Goal: Task Accomplishment & Management: Use online tool/utility

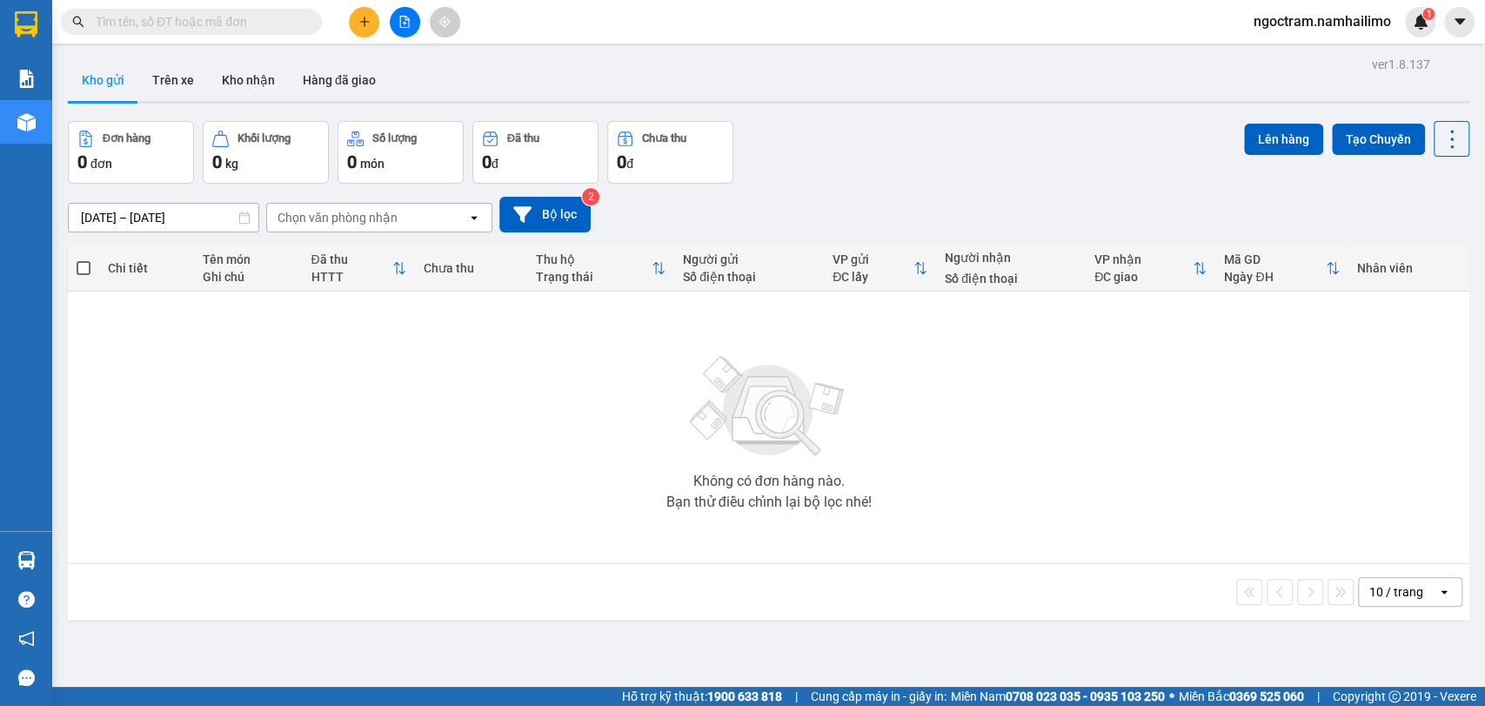
click at [259, 26] on input "text" at bounding box center [198, 21] width 205 height 19
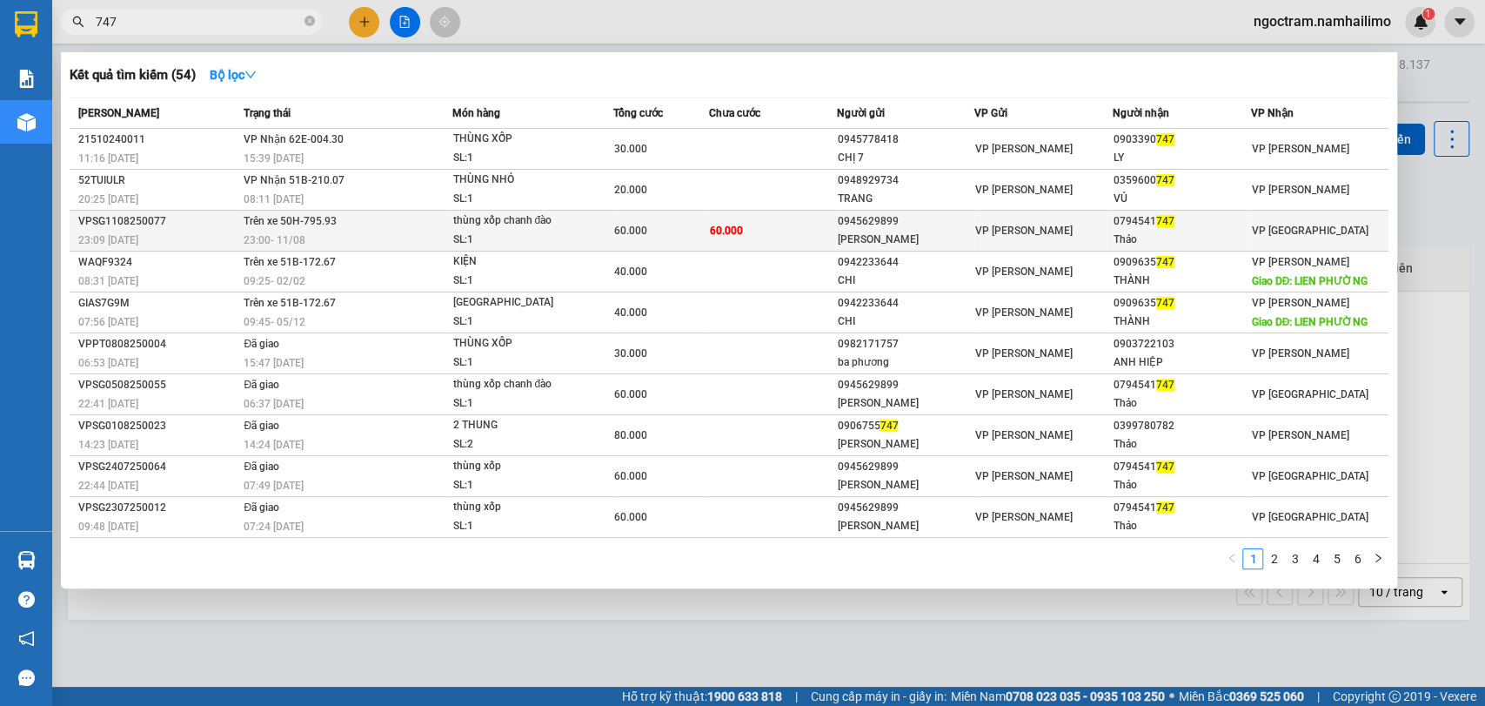
type input "747"
click at [1210, 216] on div "0794541 747" at bounding box center [1182, 221] width 137 height 18
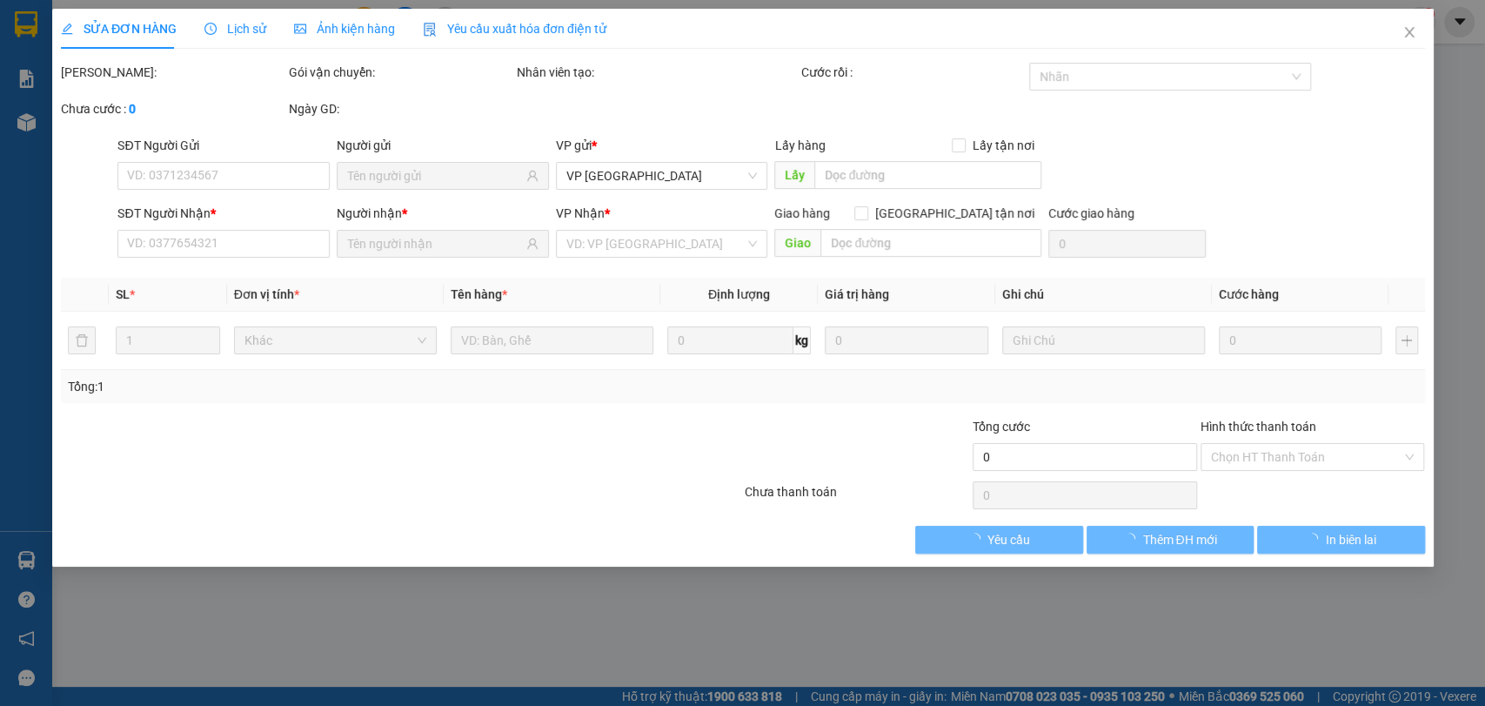
type input "0945629899"
type input "[PERSON_NAME]"
type input "0794541747"
type input "Thảo"
type input "60.000"
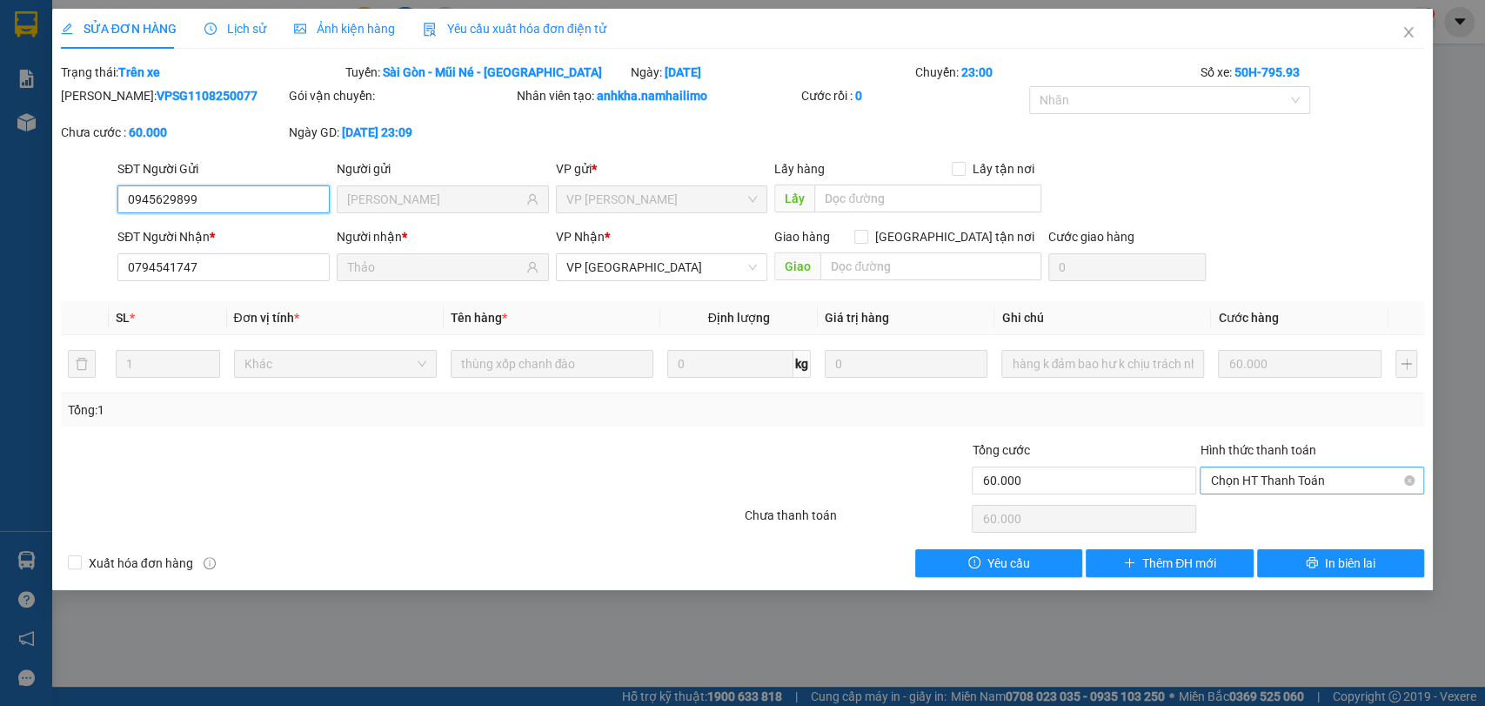
click at [1345, 485] on span "Chọn HT Thanh Toán" at bounding box center [1312, 480] width 204 height 26
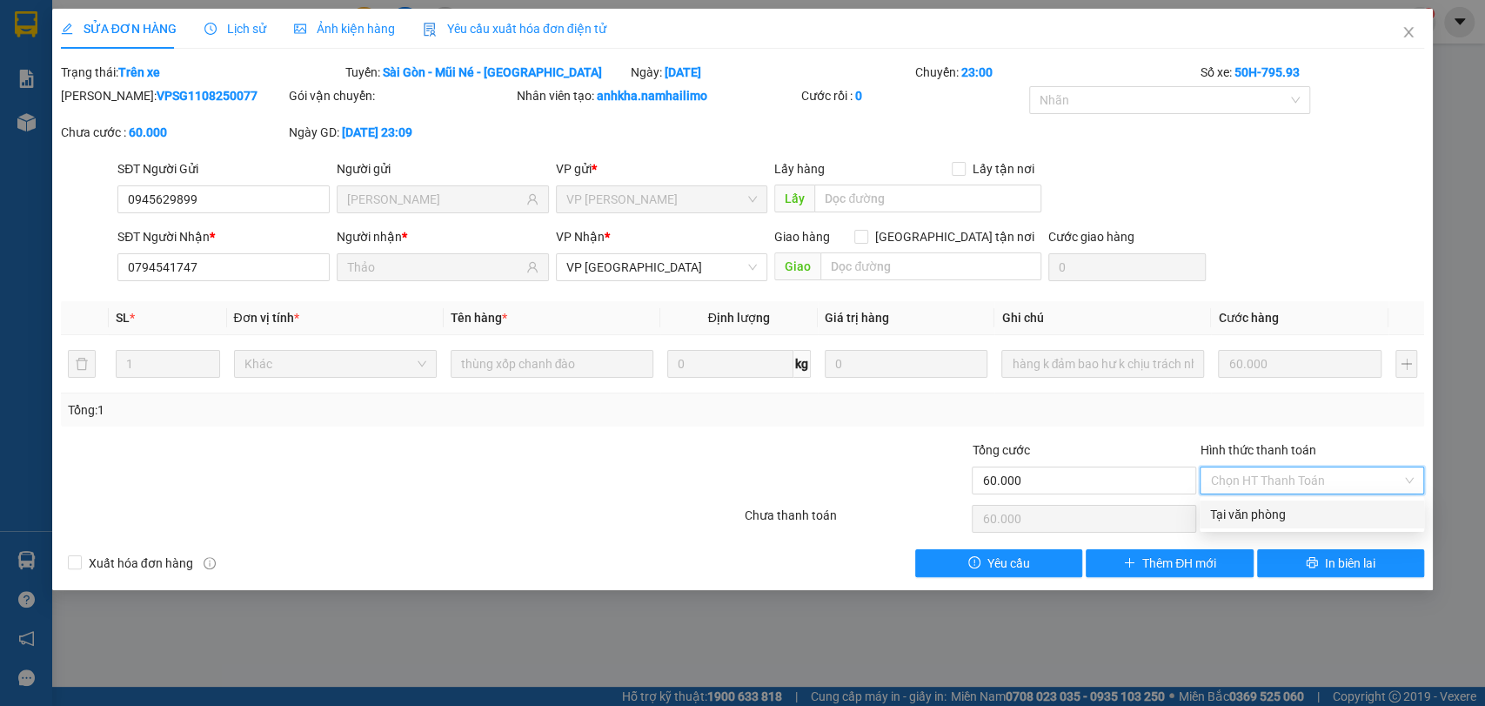
click at [1343, 514] on div "Tại văn phòng" at bounding box center [1312, 514] width 204 height 19
type input "0"
click at [1404, 38] on icon "close" at bounding box center [1409, 32] width 14 height 14
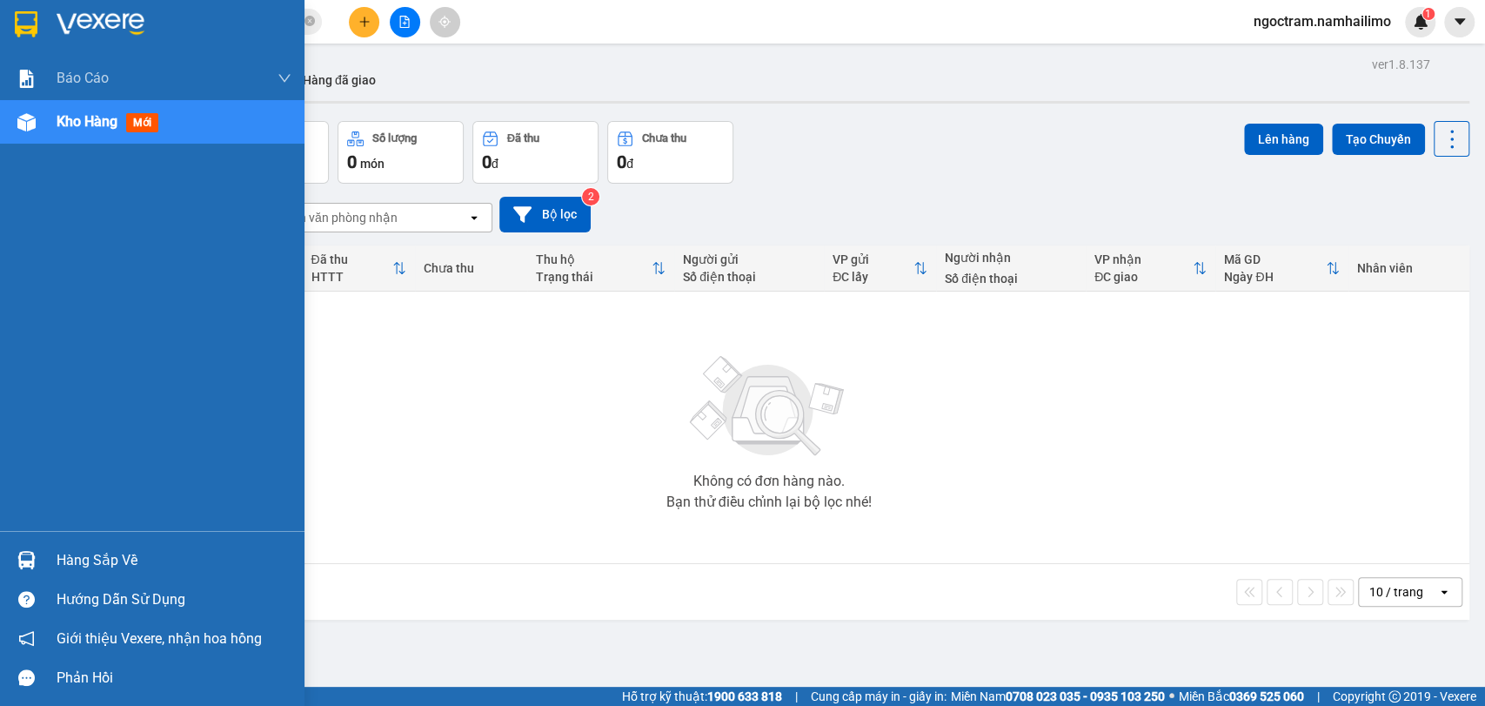
click at [70, 541] on div "Hàng sắp về" at bounding box center [152, 559] width 305 height 39
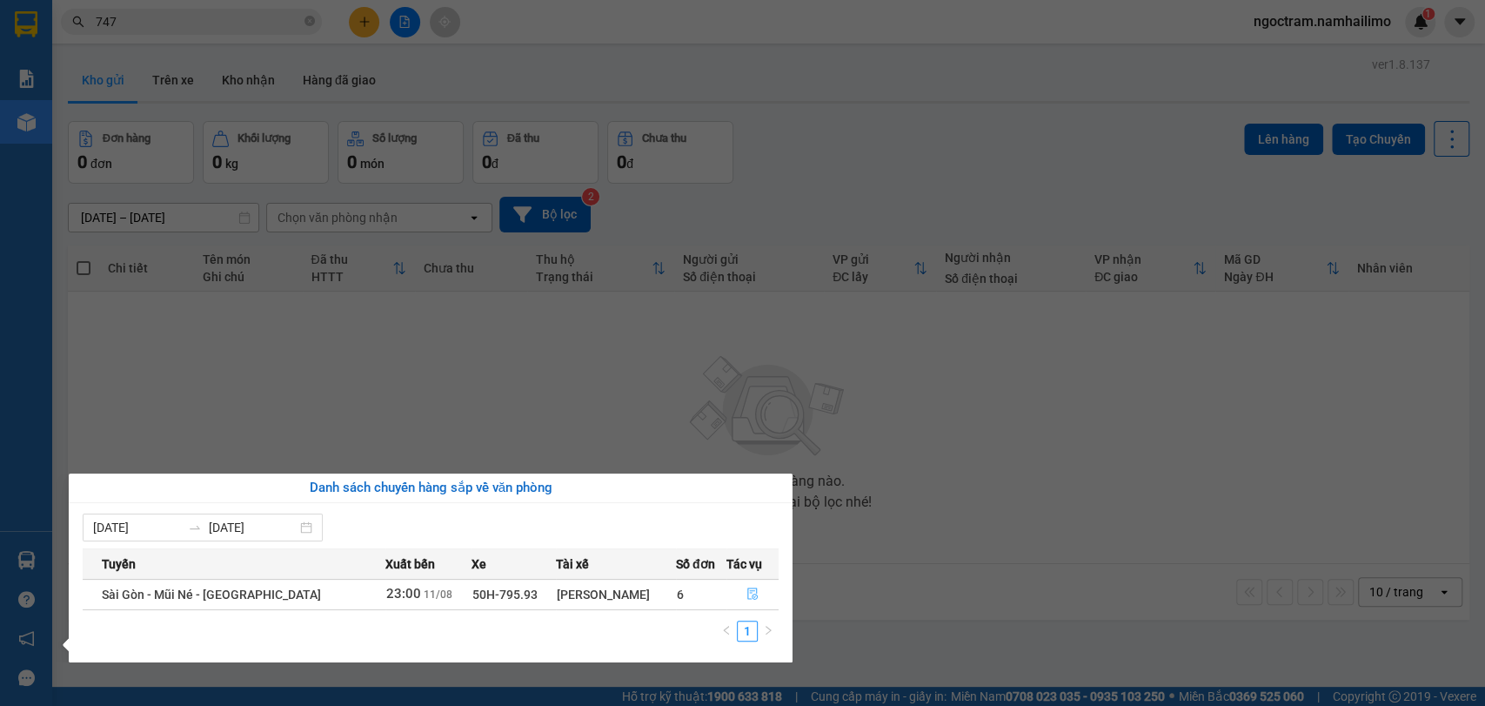
click at [748, 586] on button "button" at bounding box center [752, 594] width 51 height 28
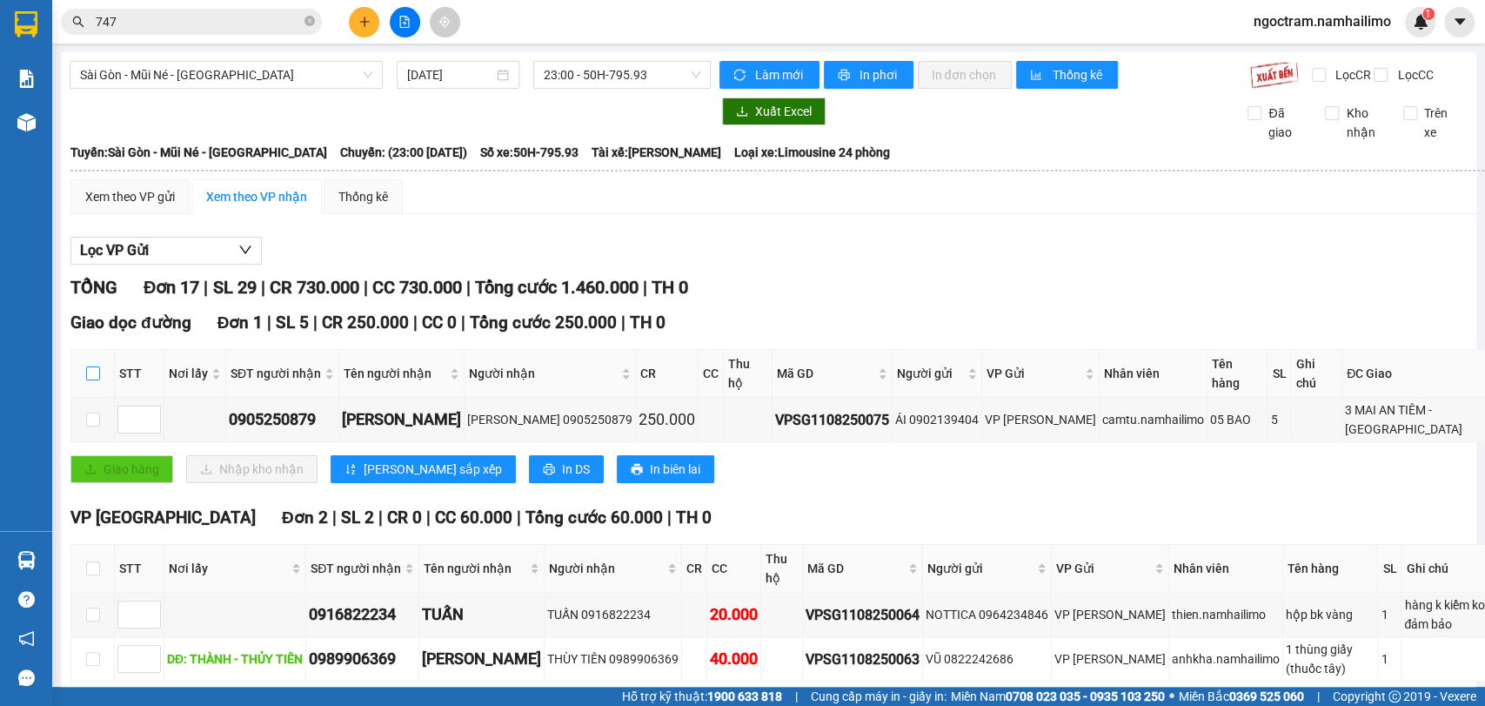
click at [92, 371] on input "checkbox" at bounding box center [93, 373] width 14 height 14
checkbox input "true"
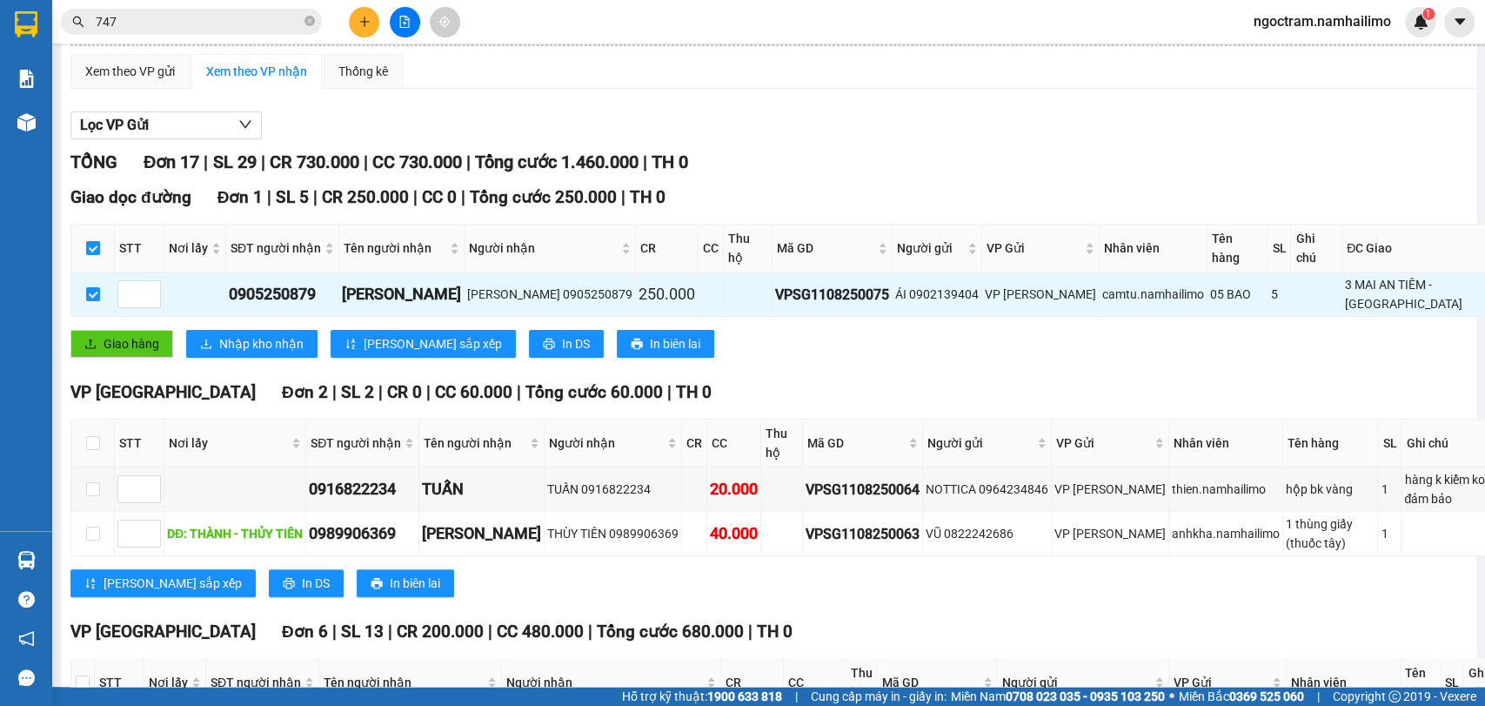
scroll to position [290, 0]
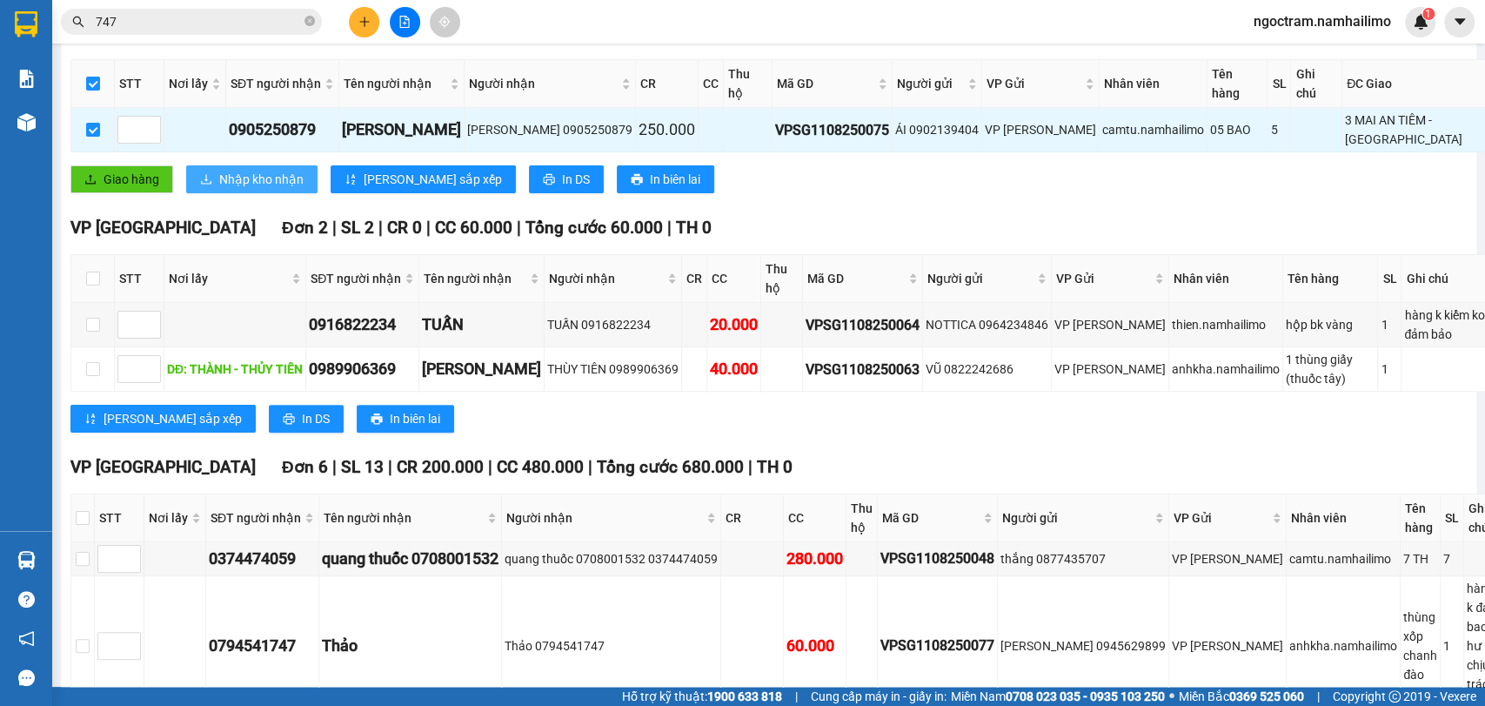
click at [271, 165] on button "Nhập kho nhận" at bounding box center [251, 179] width 131 height 28
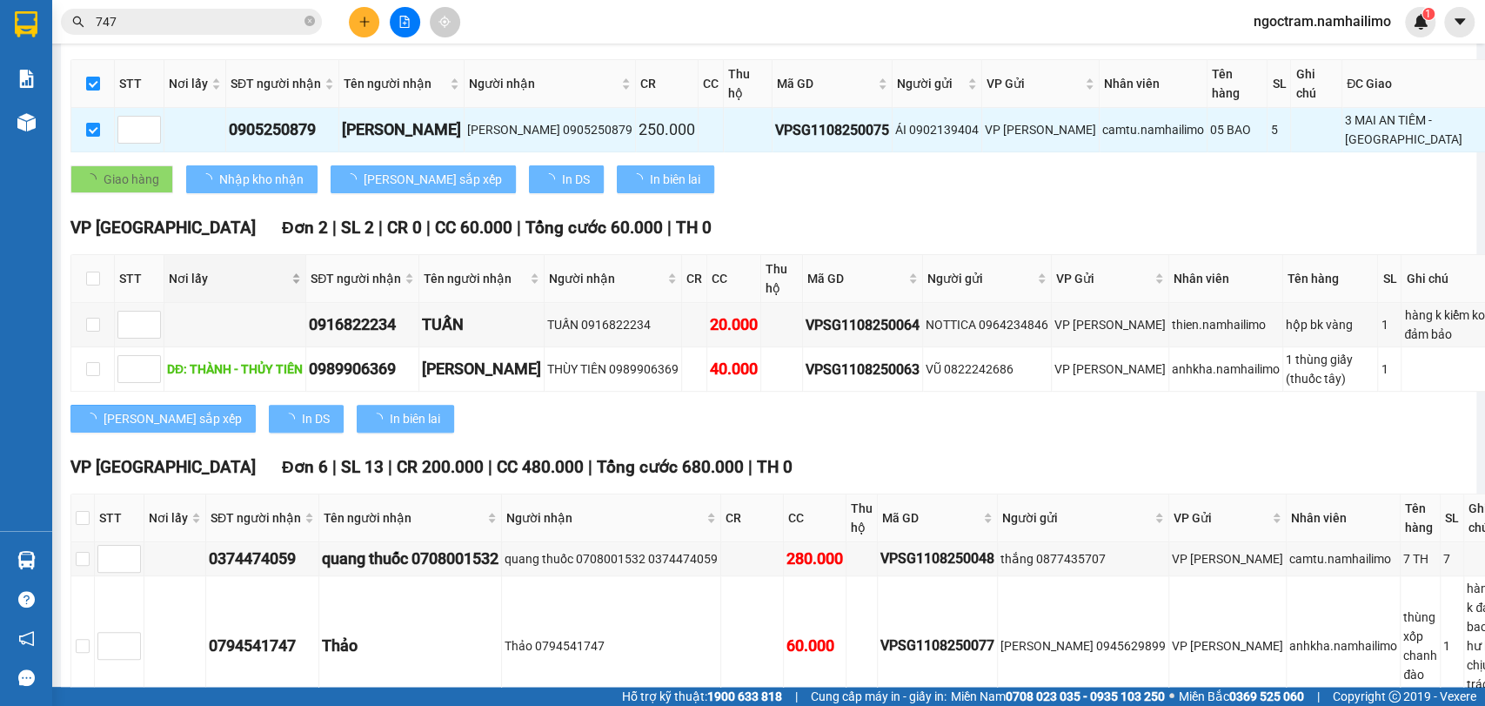
checkbox input "false"
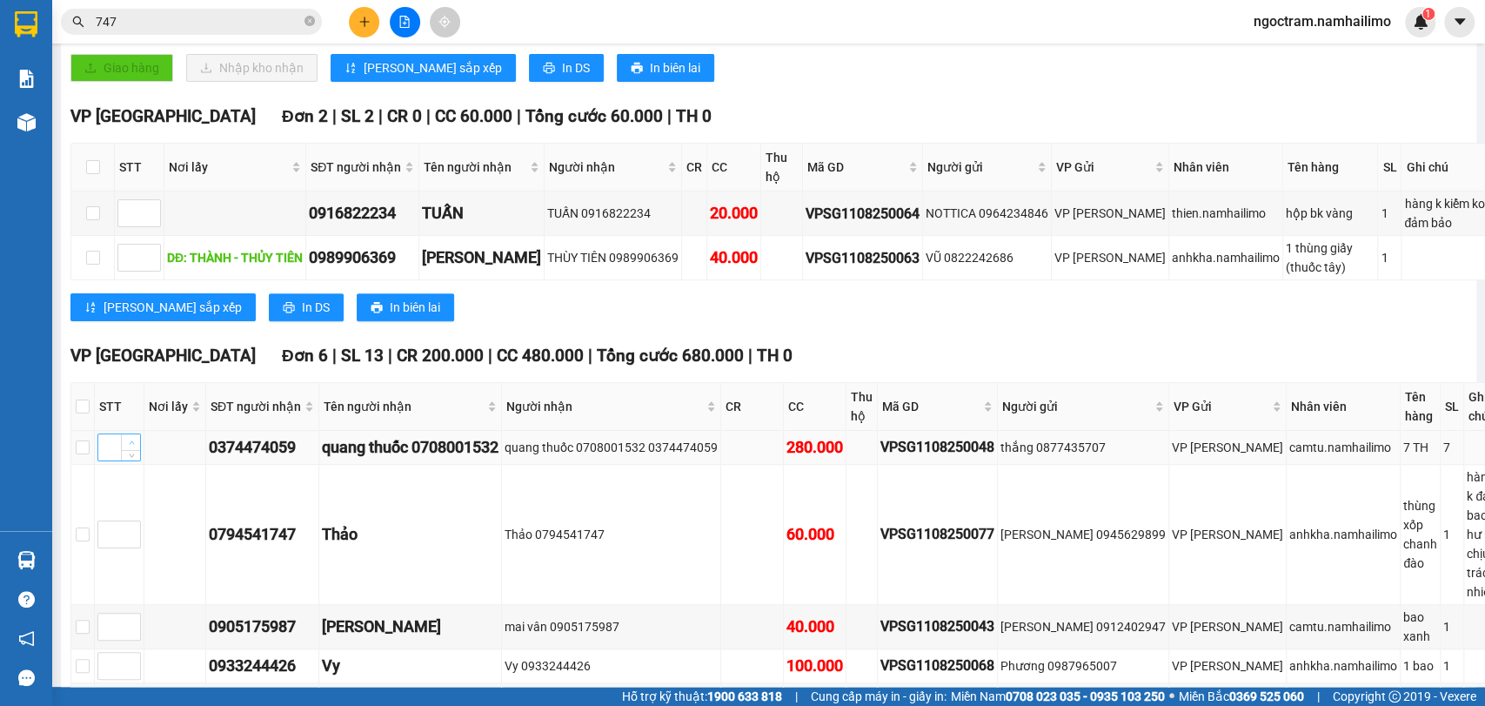
scroll to position [386, 0]
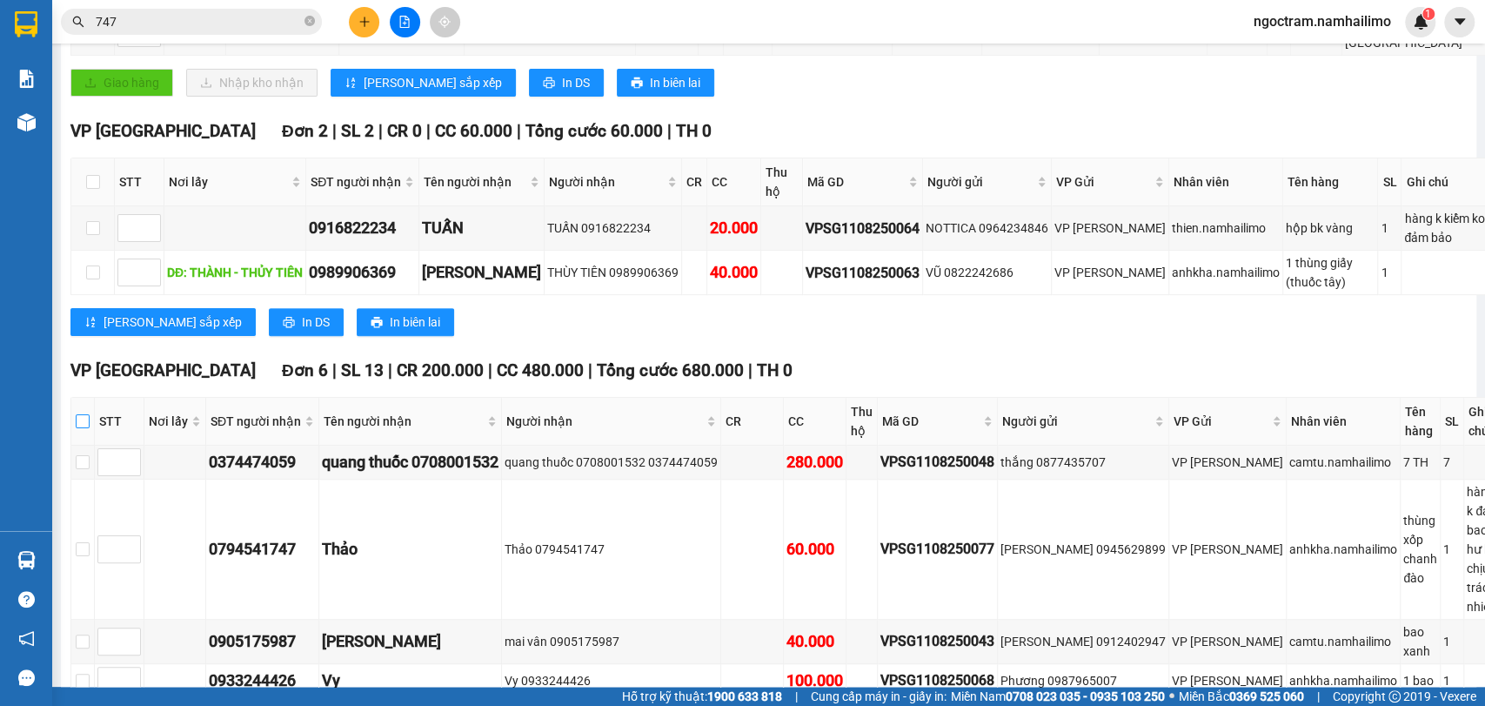
click at [87, 414] on input "checkbox" at bounding box center [83, 421] width 14 height 14
checkbox input "true"
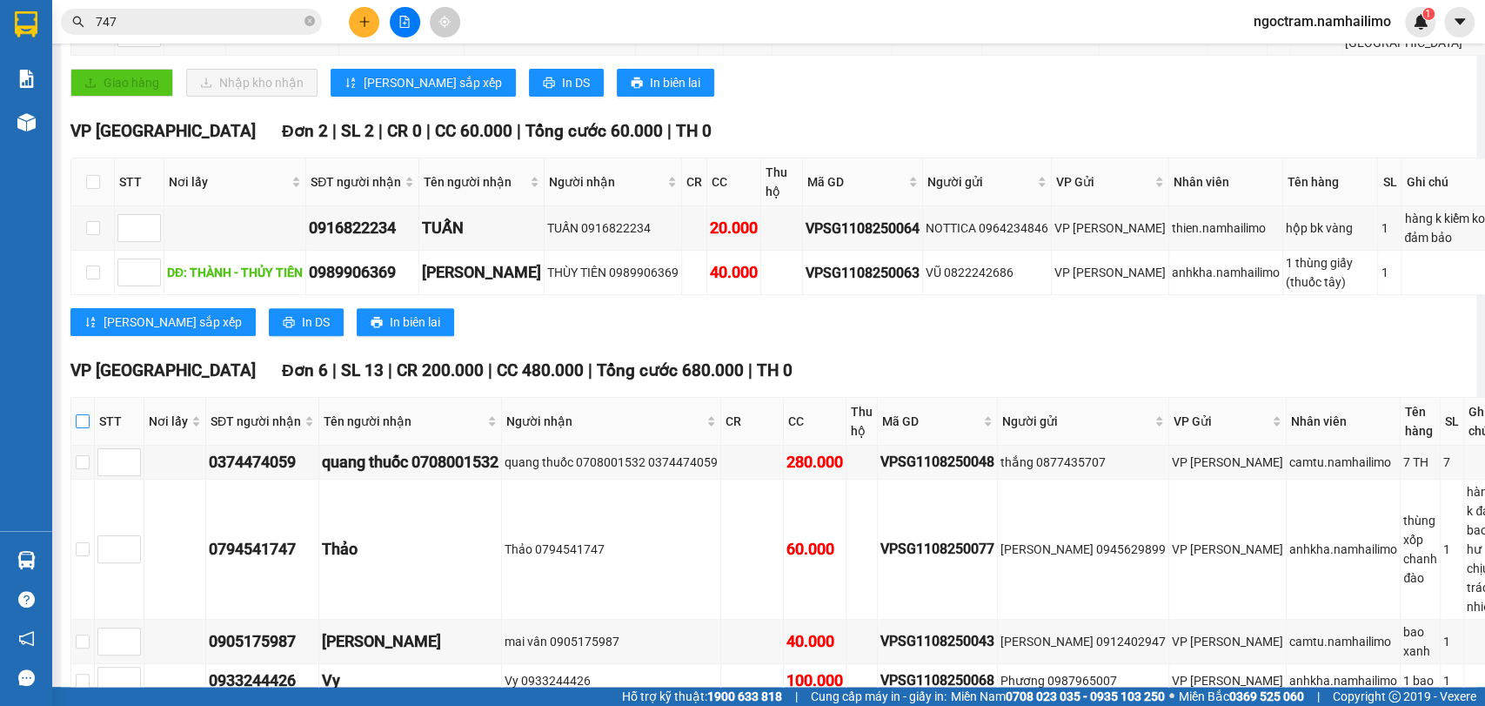
checkbox input "true"
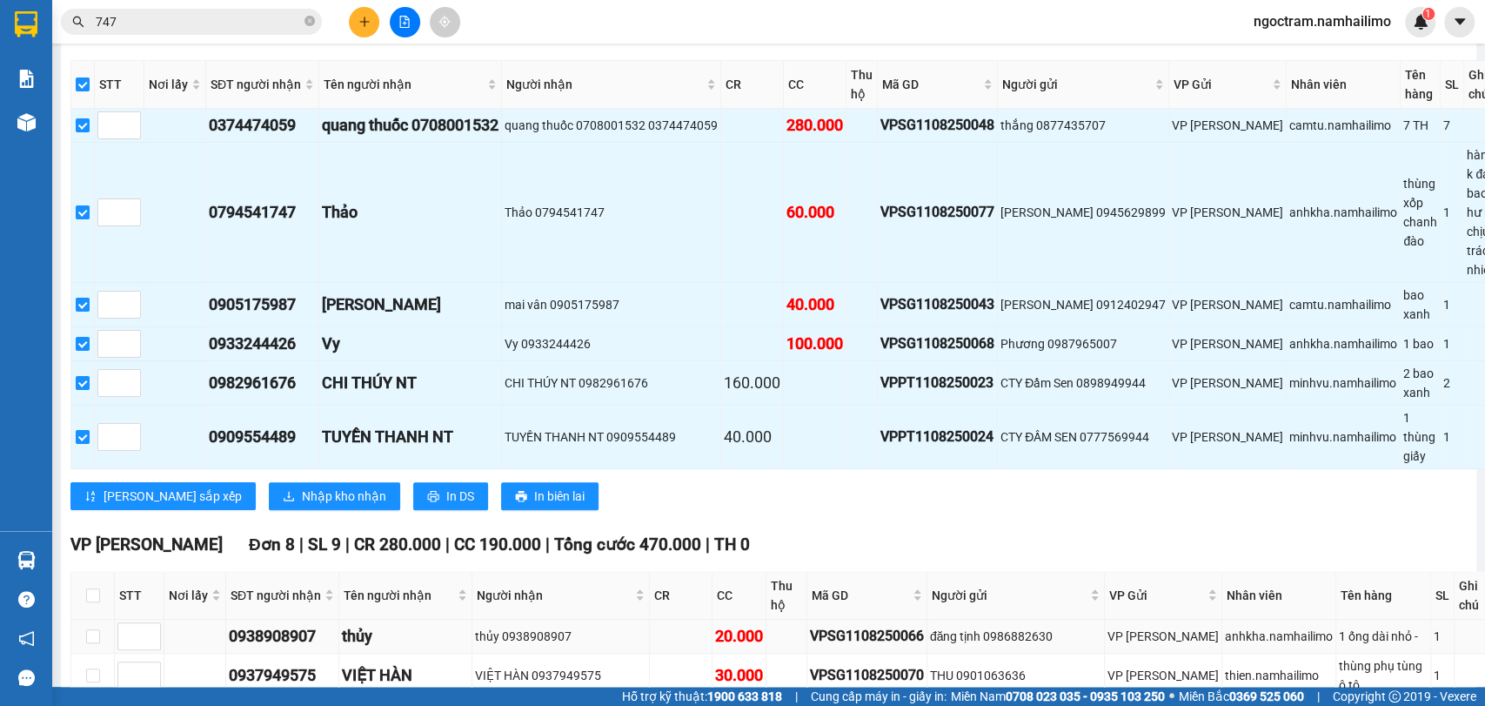
scroll to position [870, 0]
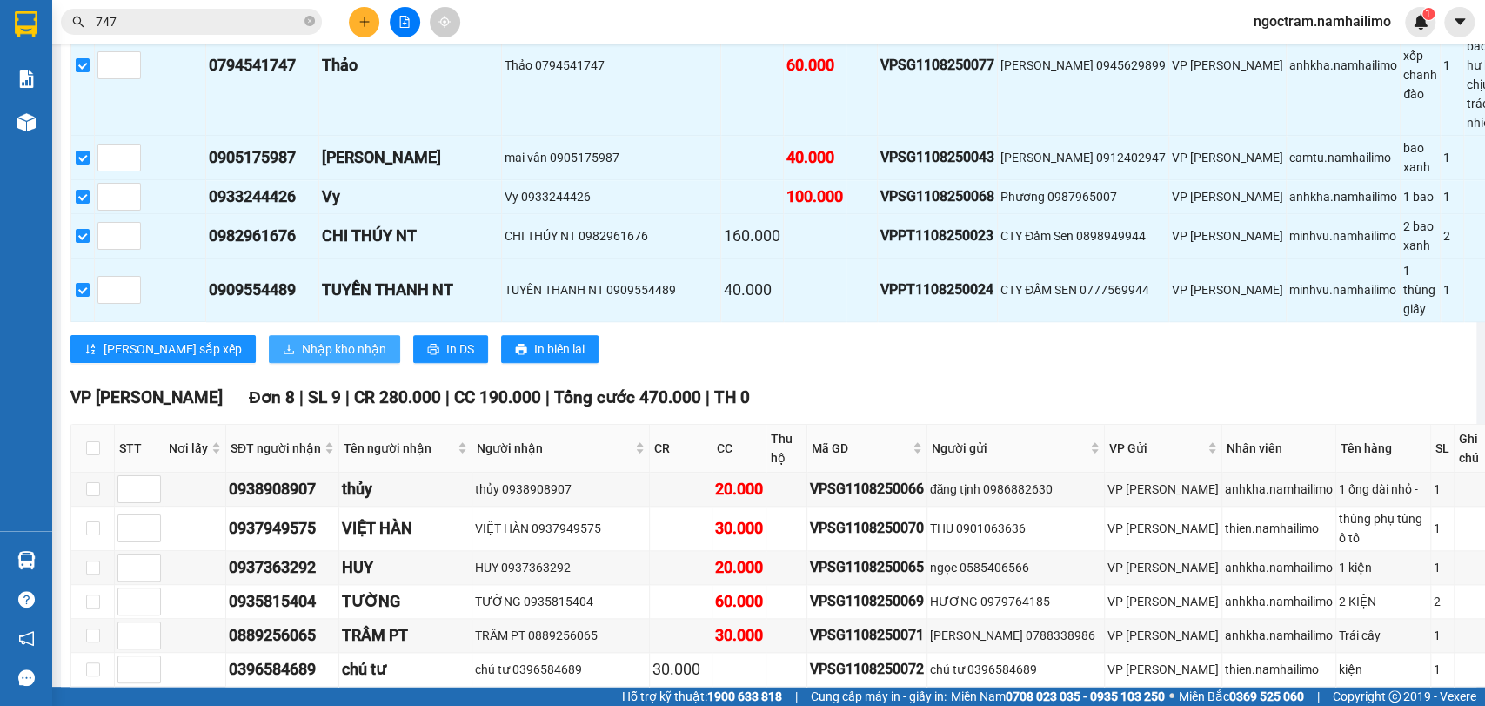
click at [302, 339] on span "Nhập kho nhận" at bounding box center [344, 348] width 84 height 19
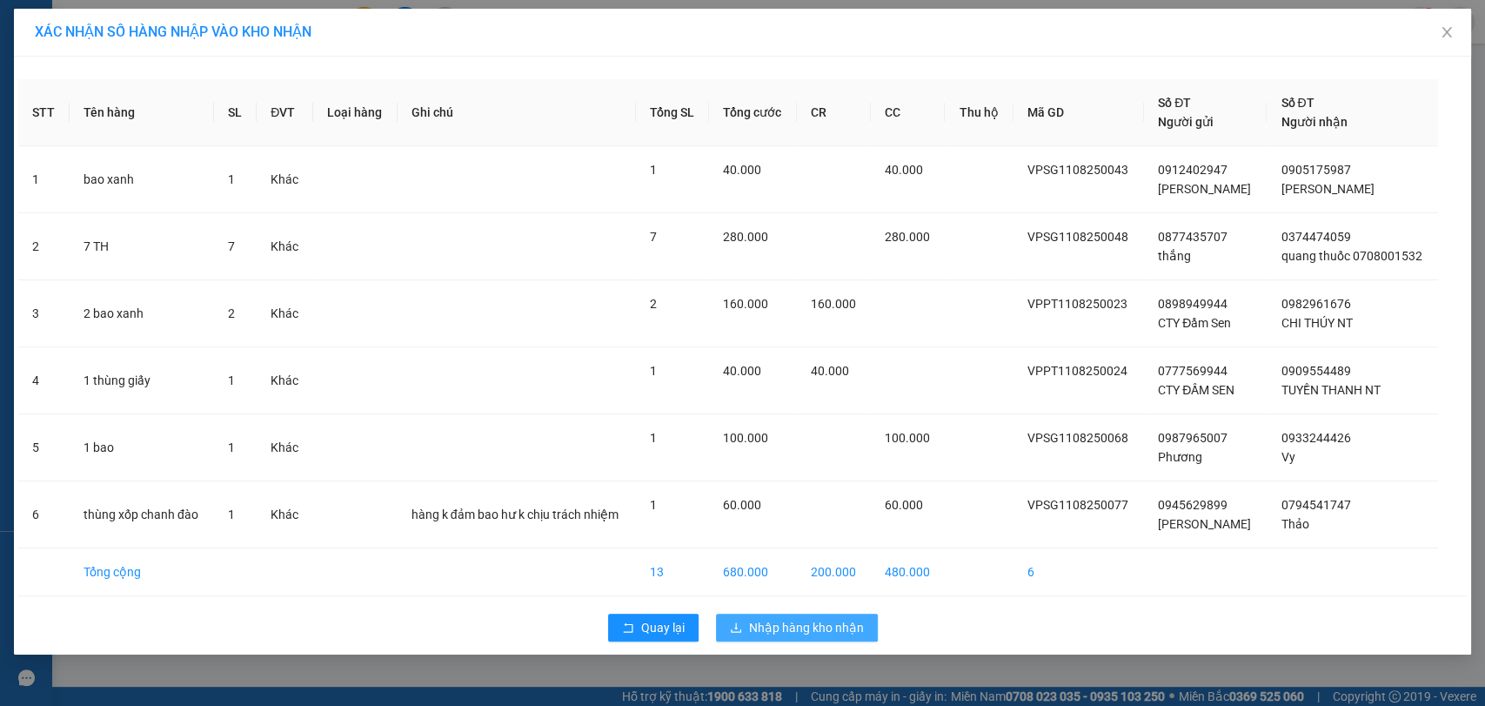
click at [799, 614] on button "Nhập hàng kho nhận" at bounding box center [797, 627] width 162 height 28
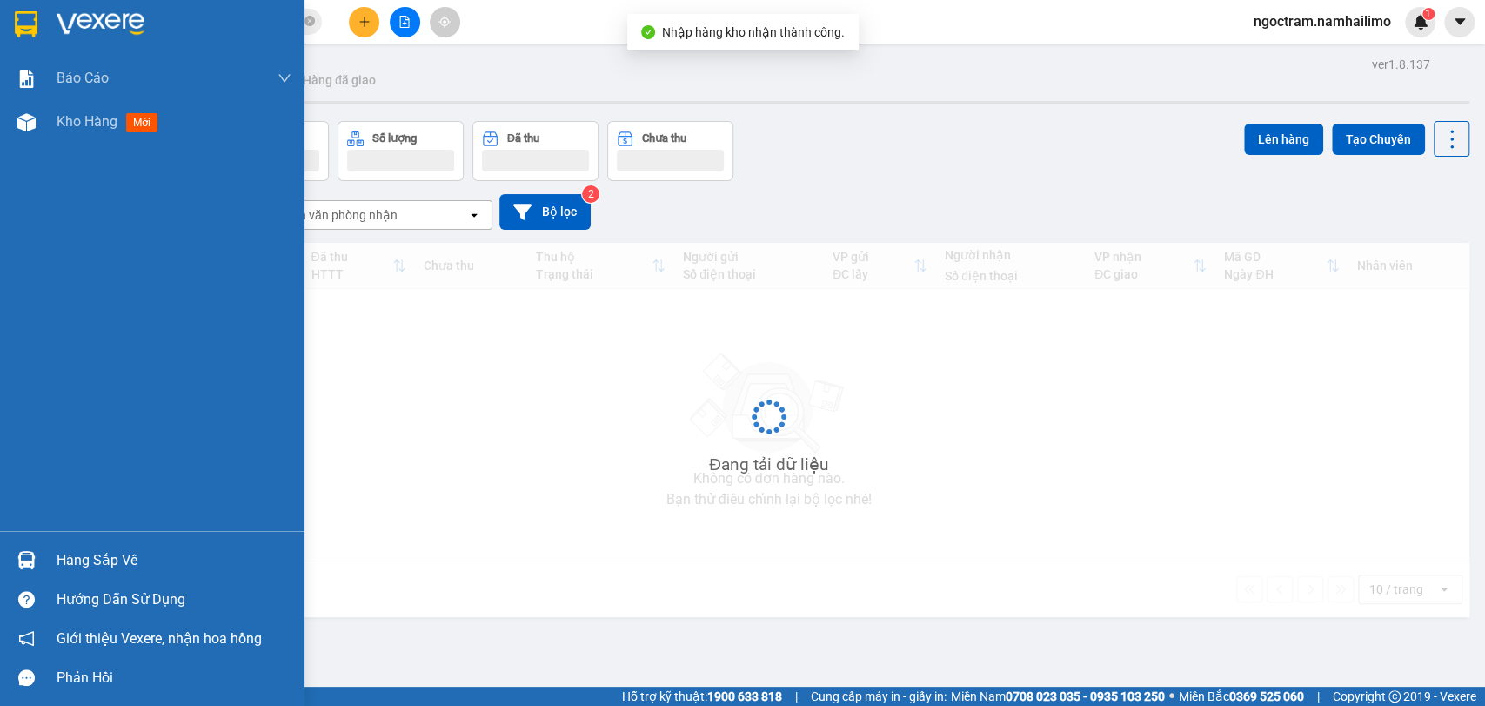
click at [92, 563] on div "Hàng sắp về" at bounding box center [174, 560] width 235 height 26
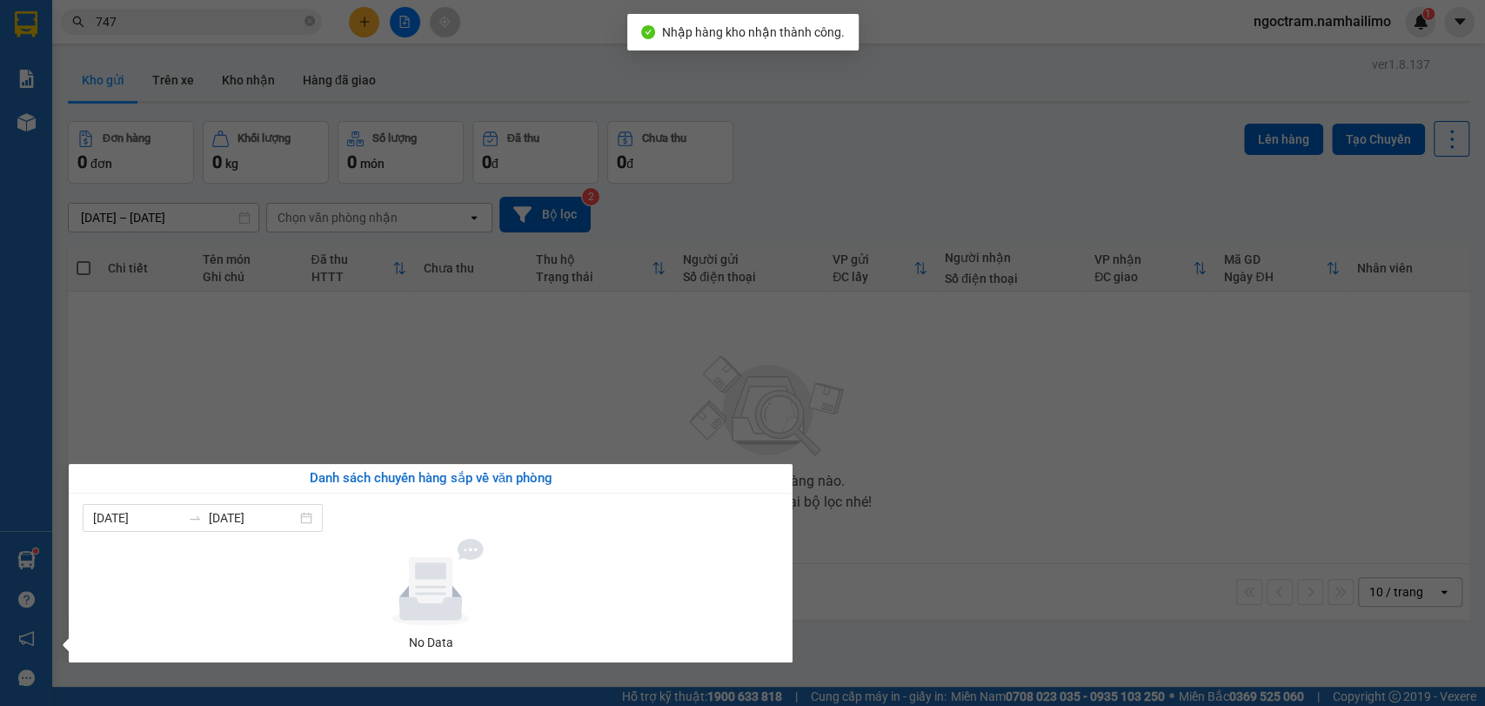
click at [693, 336] on section "Kết quả tìm kiếm ( 54 ) Bộ lọc Mã ĐH Trạng thái Món hàng Tổng cước Chưa cước Ng…" at bounding box center [742, 353] width 1485 height 706
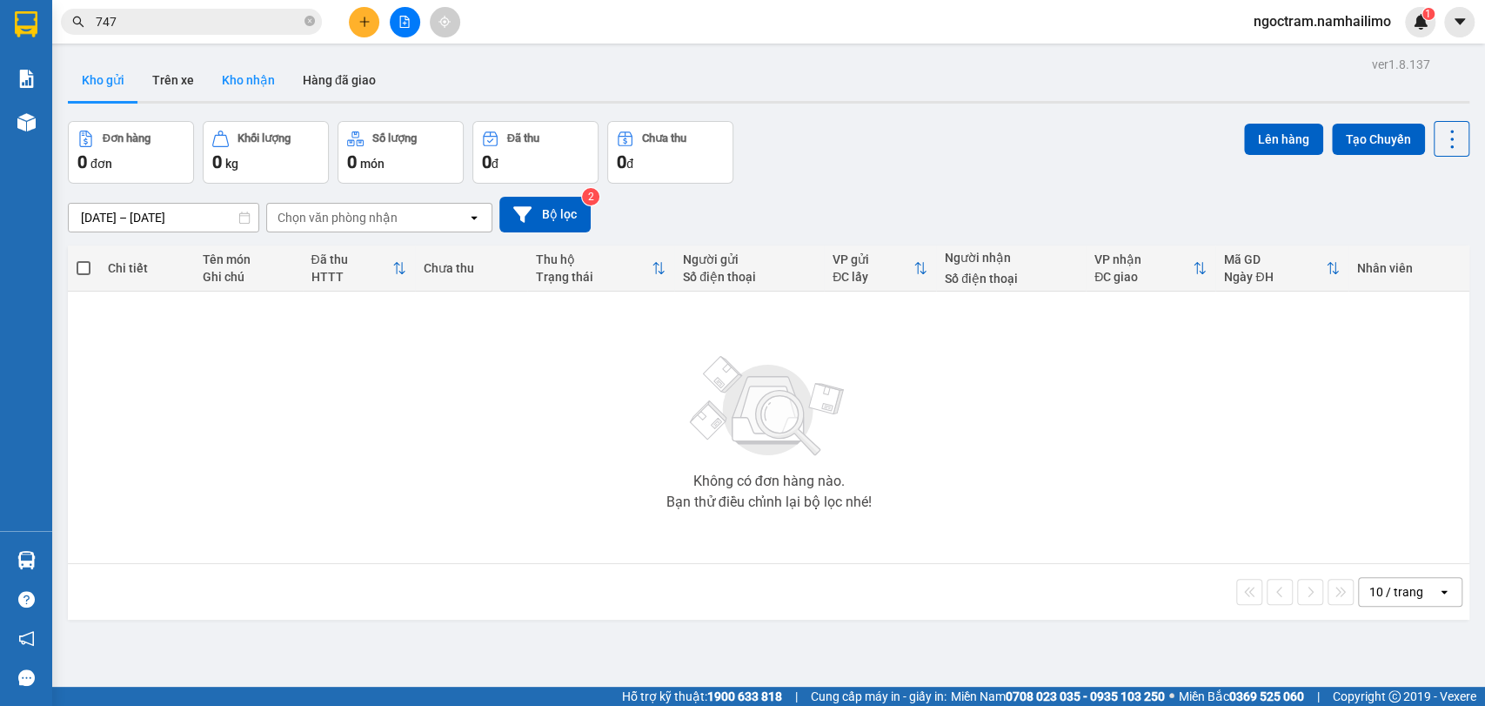
click at [256, 84] on button "Kho nhận" at bounding box center [248, 80] width 81 height 42
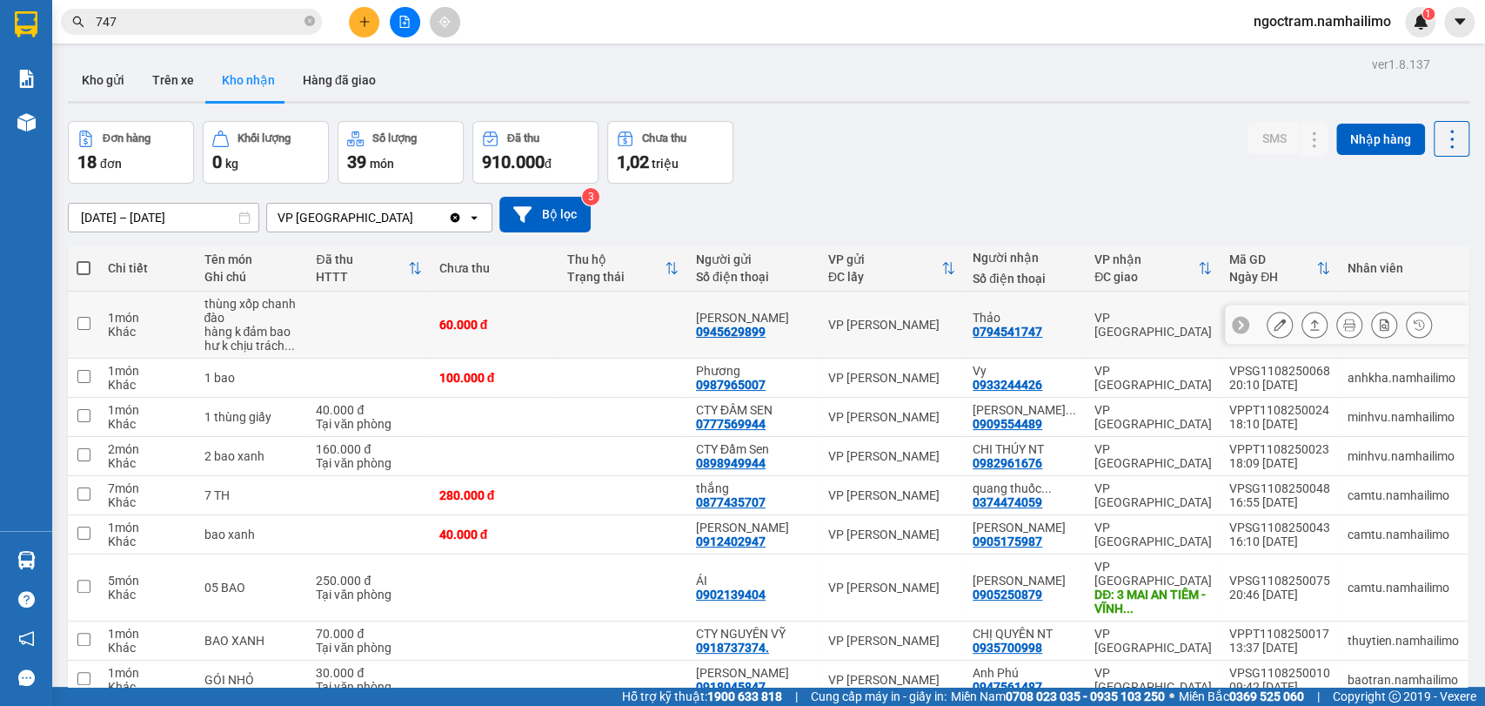
click at [1096, 328] on div "VP [GEOGRAPHIC_DATA]" at bounding box center [1153, 325] width 117 height 28
checkbox input "true"
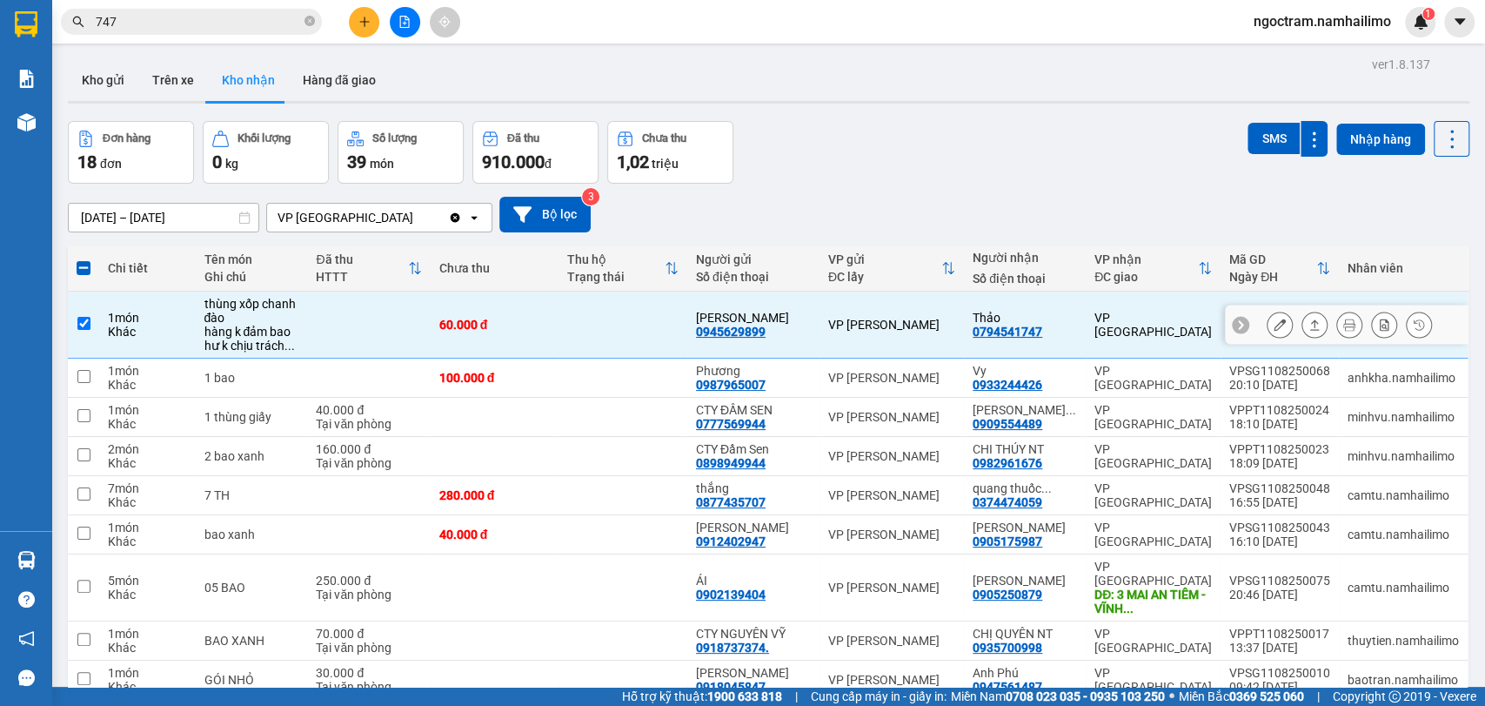
click at [1268, 331] on button at bounding box center [1280, 325] width 24 height 30
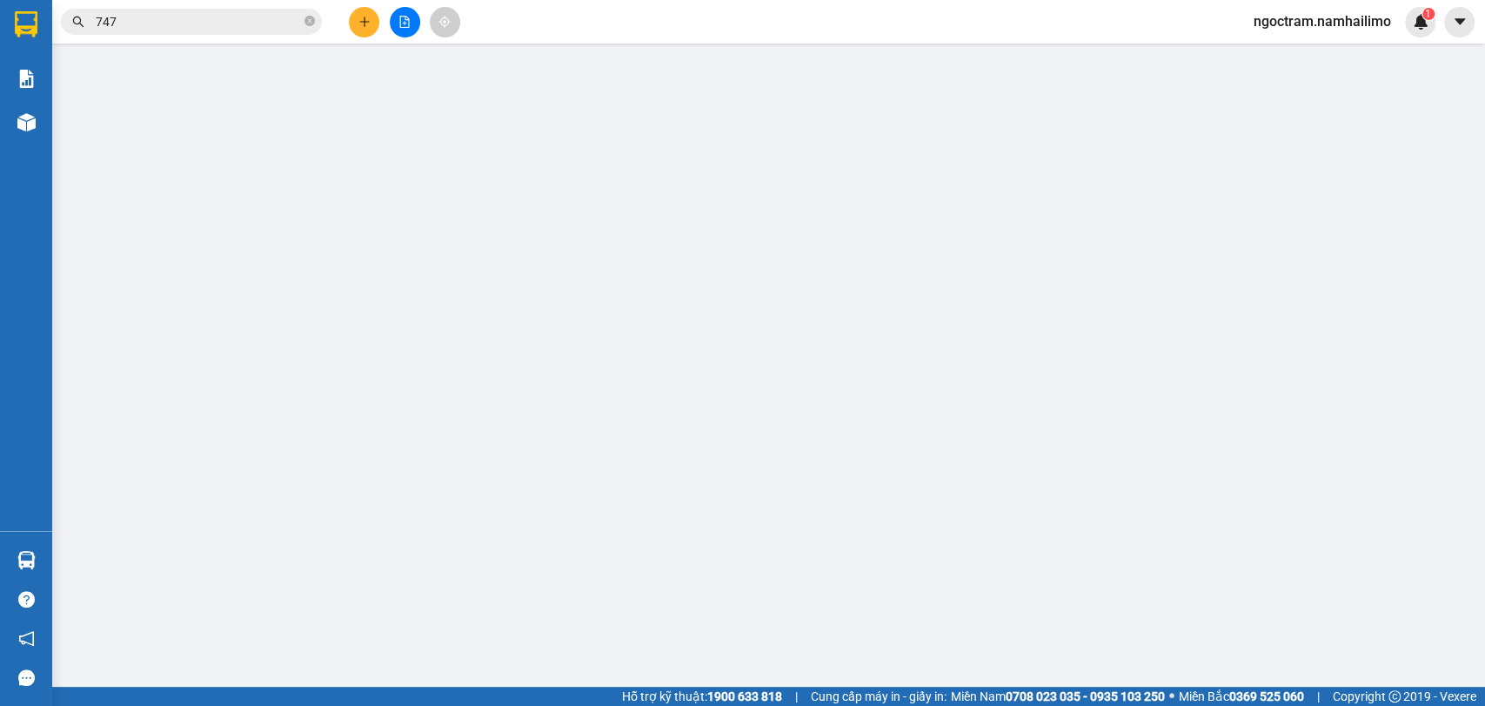
type input "0945629899"
type input "[PERSON_NAME]"
type input "0794541747"
type input "Thảo"
type input "60.000"
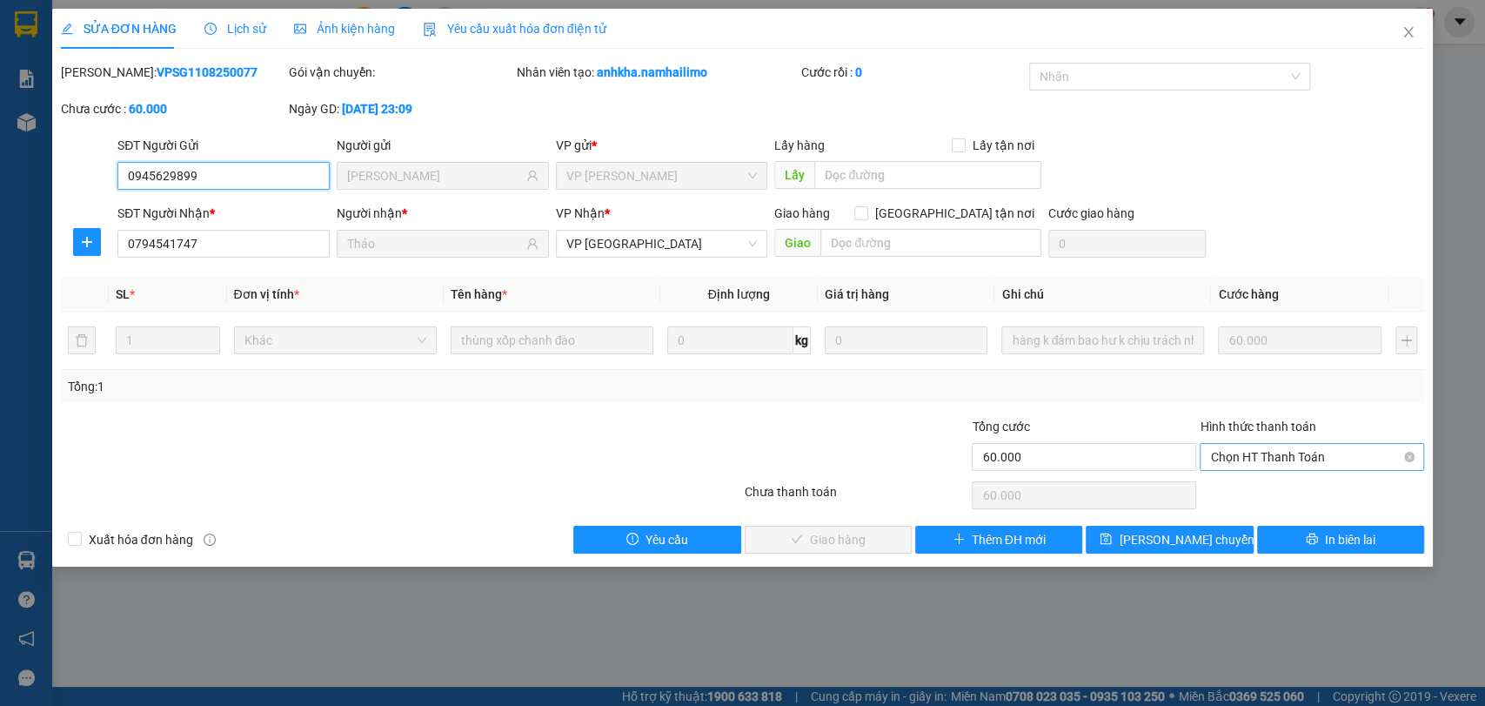
click at [1384, 454] on span "Chọn HT Thanh Toán" at bounding box center [1312, 457] width 204 height 26
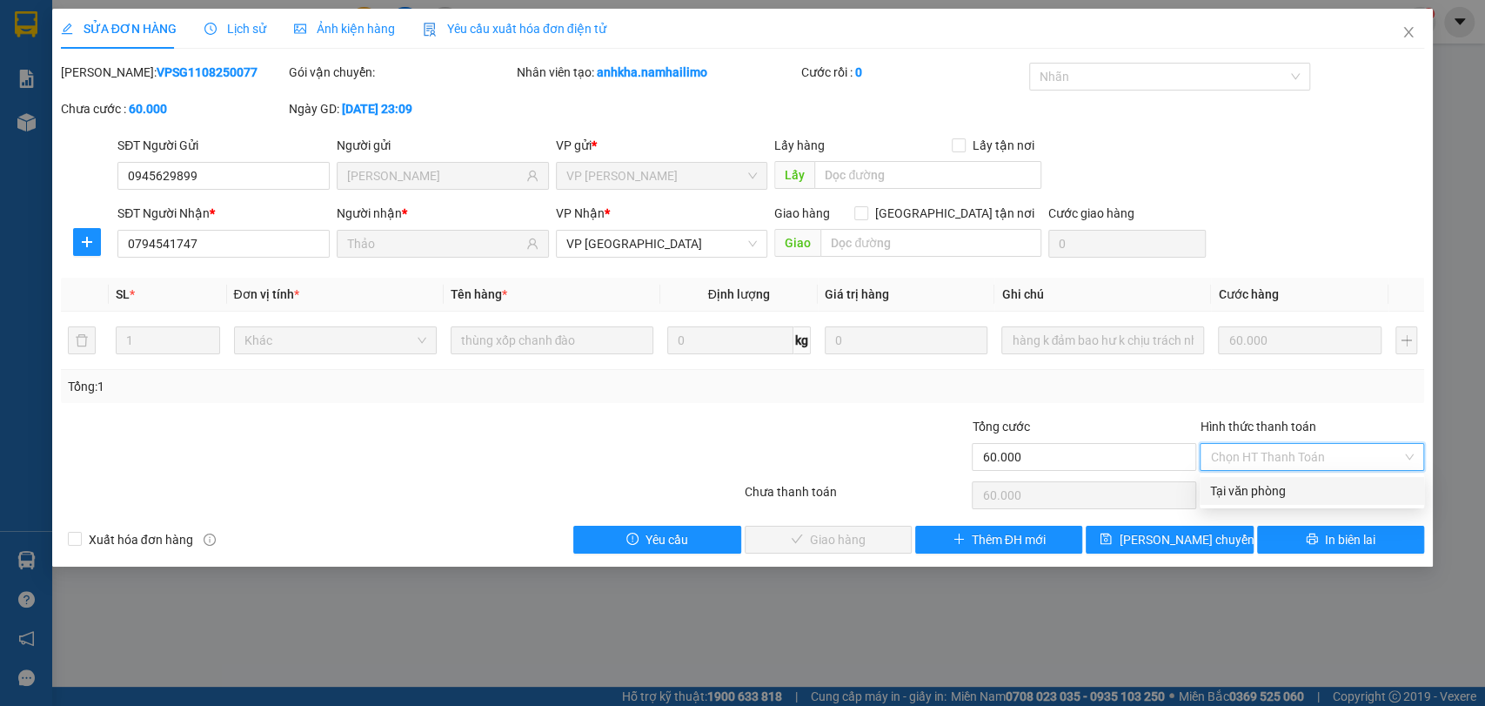
click at [1362, 485] on div "Tại văn phòng" at bounding box center [1312, 490] width 204 height 19
type input "0"
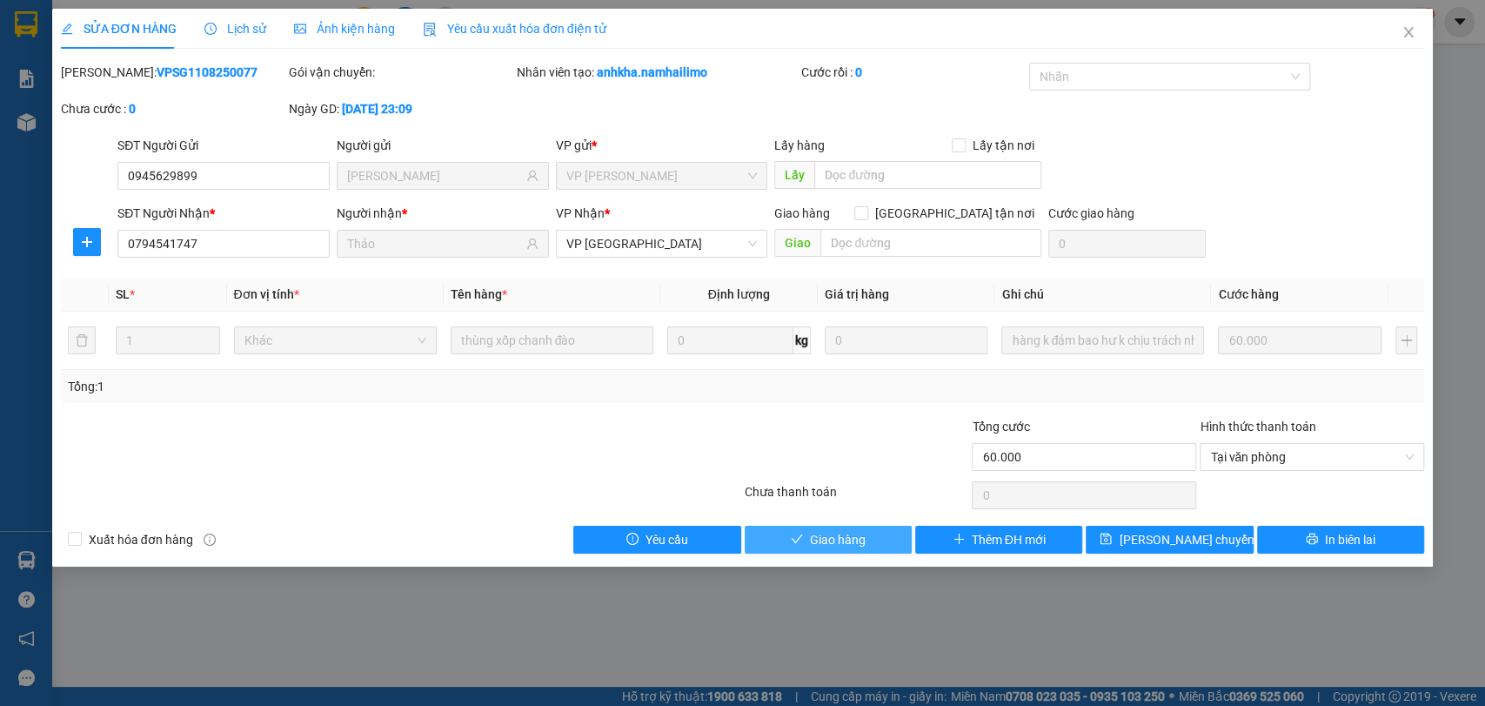
click at [846, 532] on span "Giao hàng" at bounding box center [838, 539] width 56 height 19
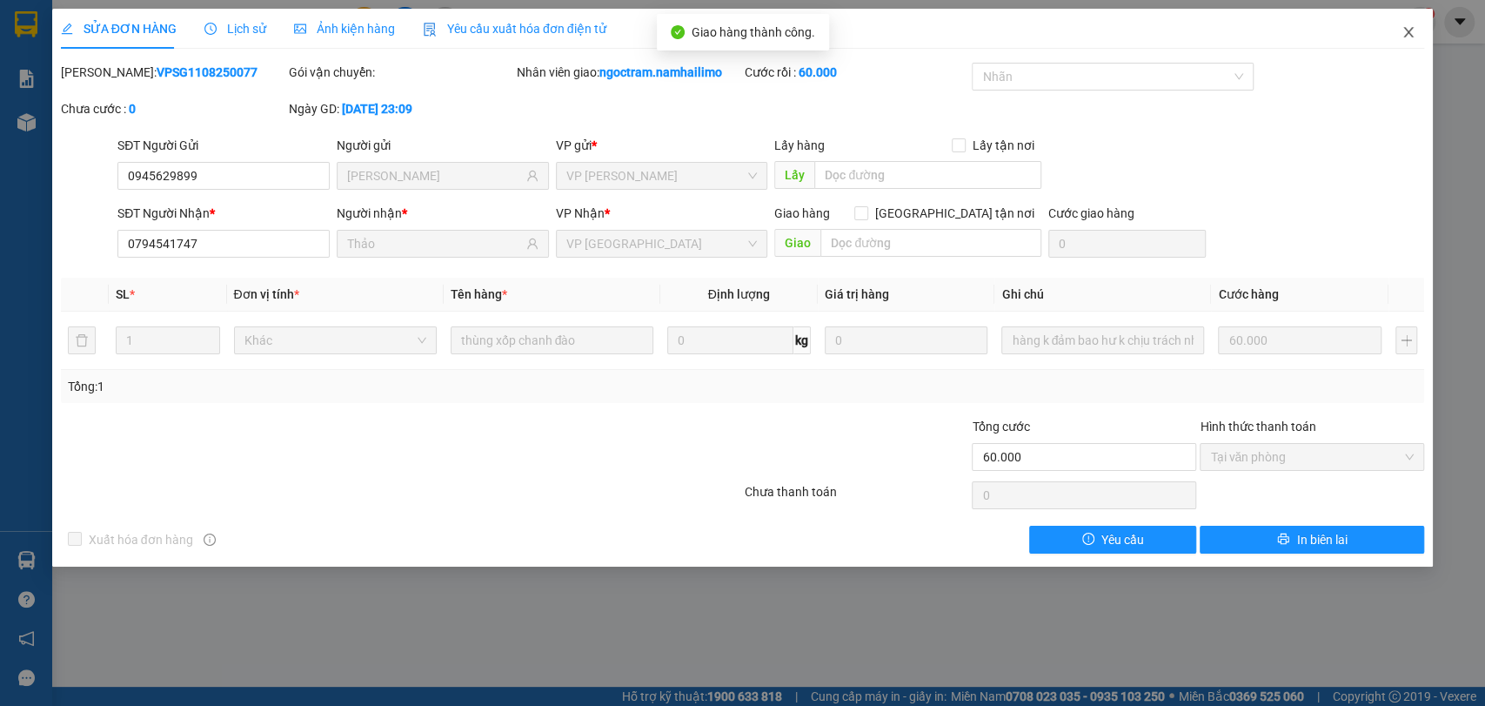
click at [1410, 31] on icon "close" at bounding box center [1409, 32] width 14 height 14
